Goal: Find specific page/section: Find specific page/section

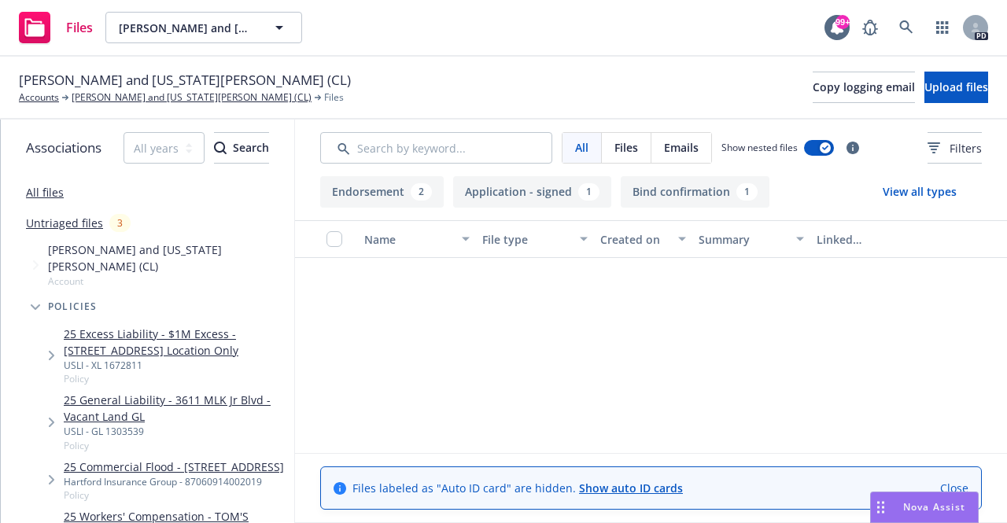
scroll to position [579, 0]
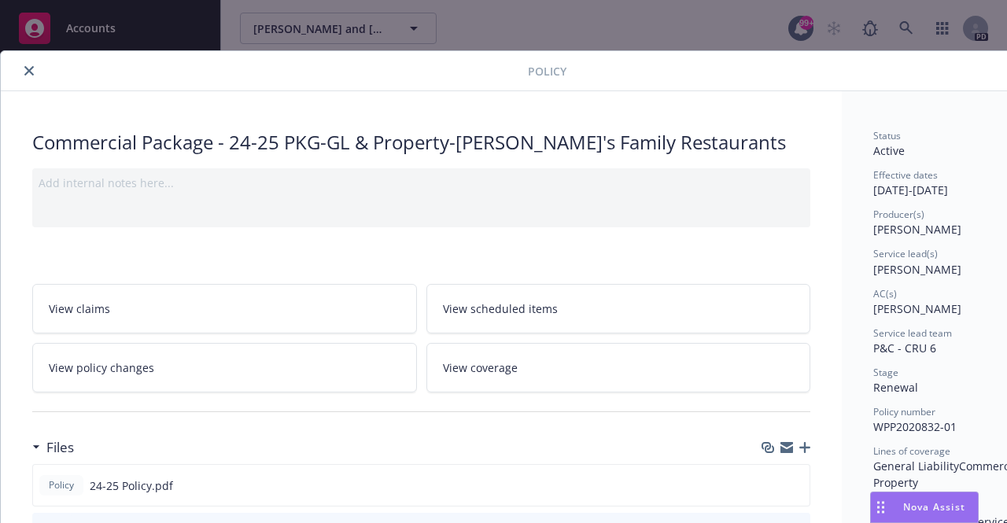
click at [31, 72] on icon "close" at bounding box center [28, 70] width 9 height 9
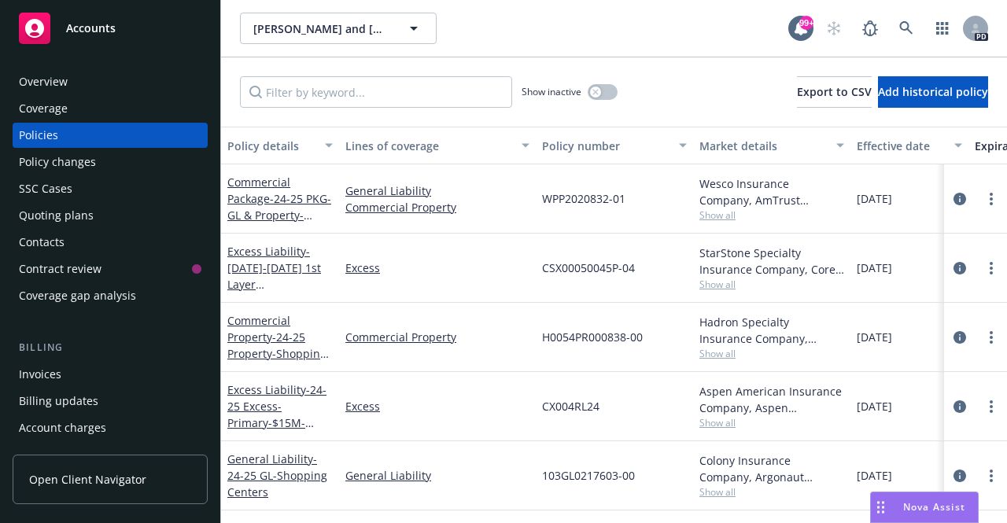
click at [98, 26] on span "Accounts" at bounding box center [91, 28] width 50 height 13
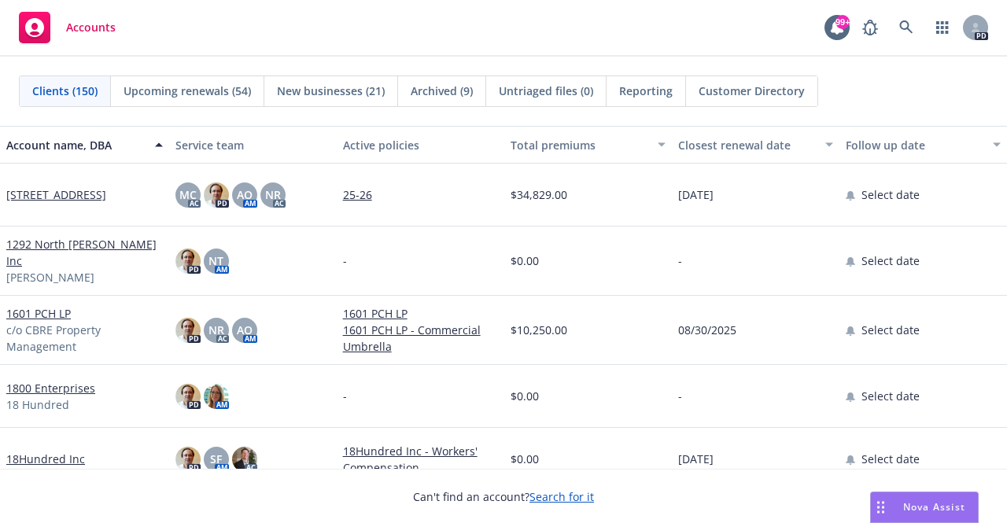
click at [149, 144] on div "Account name, DBA" at bounding box center [84, 145] width 157 height 17
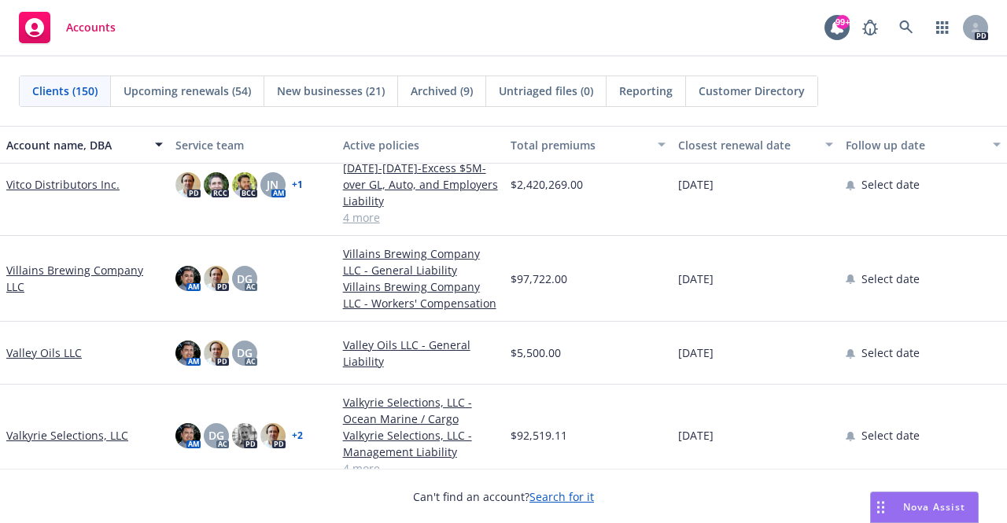
scroll to position [315, 0]
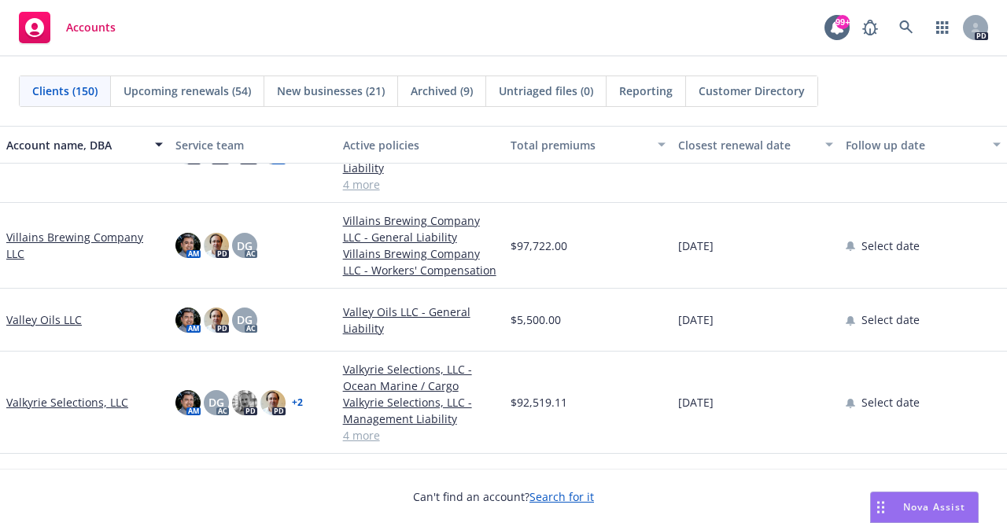
click at [84, 404] on link "Valkyrie Selections, LLC" at bounding box center [67, 402] width 122 height 17
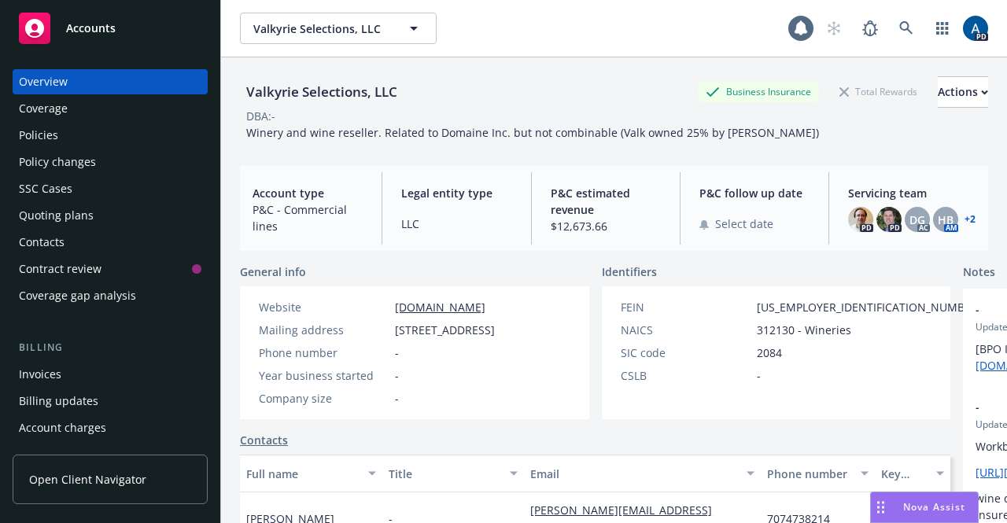
click at [57, 131] on div "Policies" at bounding box center [38, 135] width 39 height 25
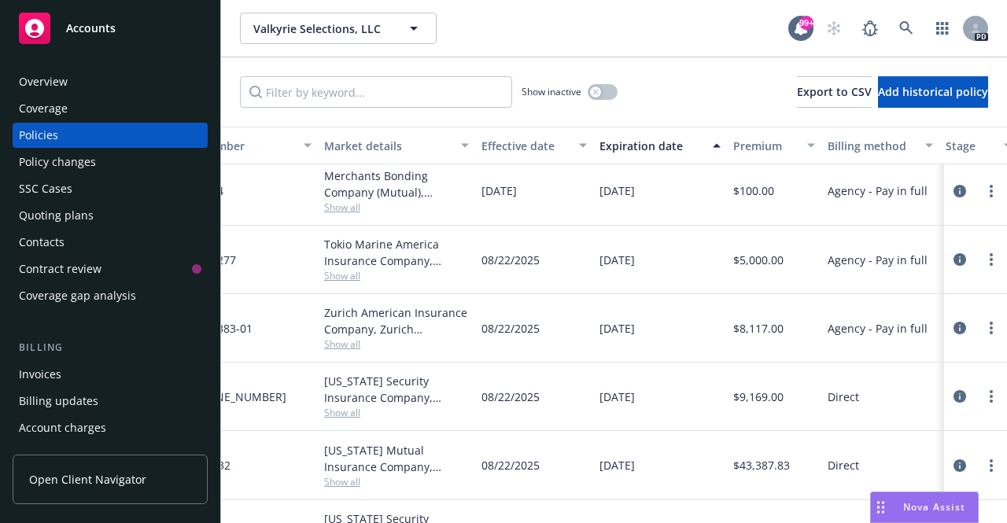
scroll to position [0, 375]
